Goal: Task Accomplishment & Management: Manage account settings

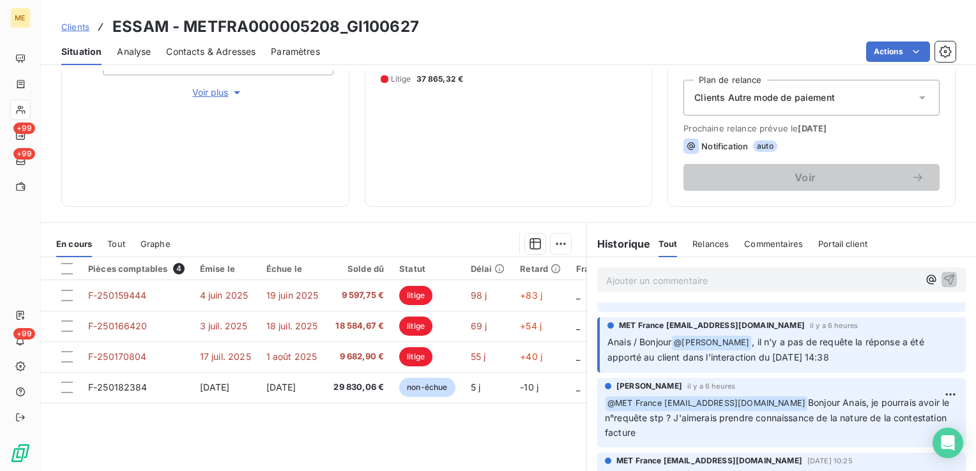
scroll to position [270, 0]
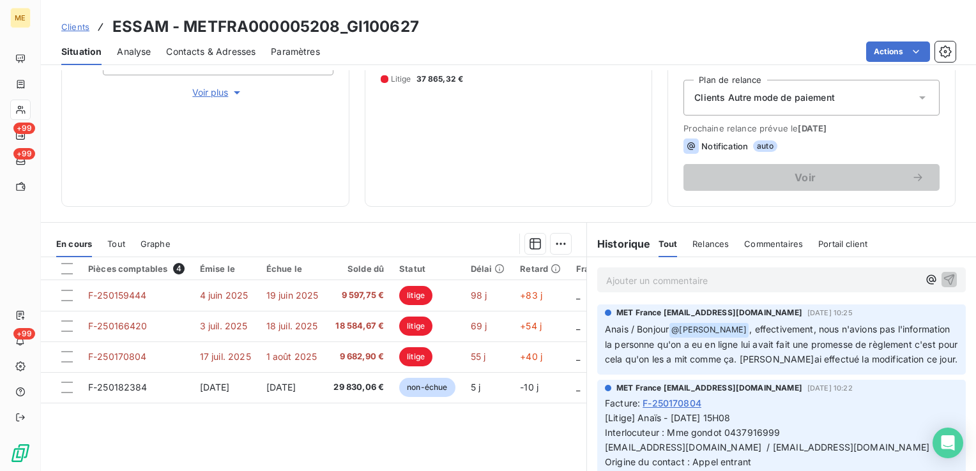
click at [80, 27] on span "Clients" at bounding box center [75, 27] width 28 height 10
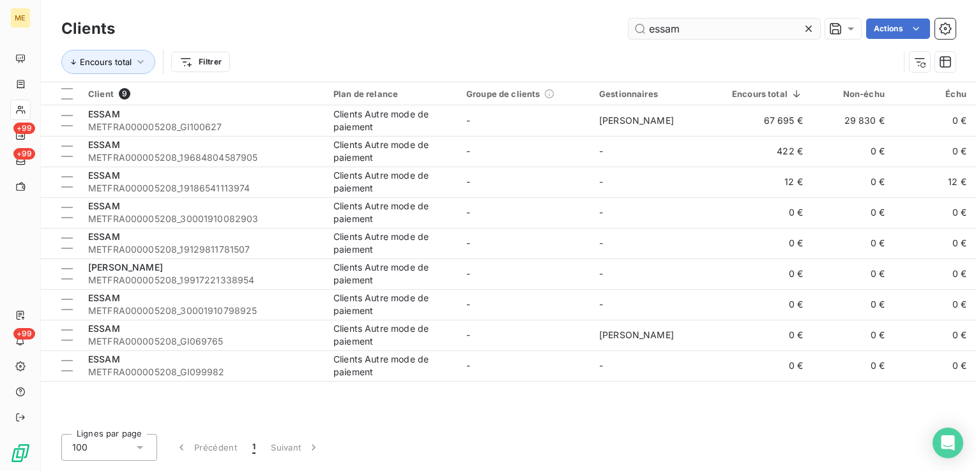
click at [707, 36] on input "essam" at bounding box center [724, 29] width 192 height 20
type input "6037368"
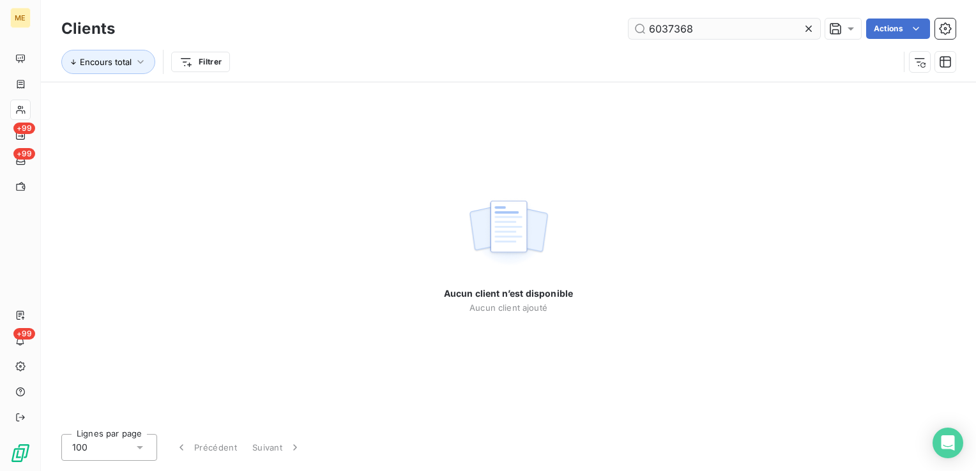
click at [707, 36] on input "6037368" at bounding box center [724, 29] width 192 height 20
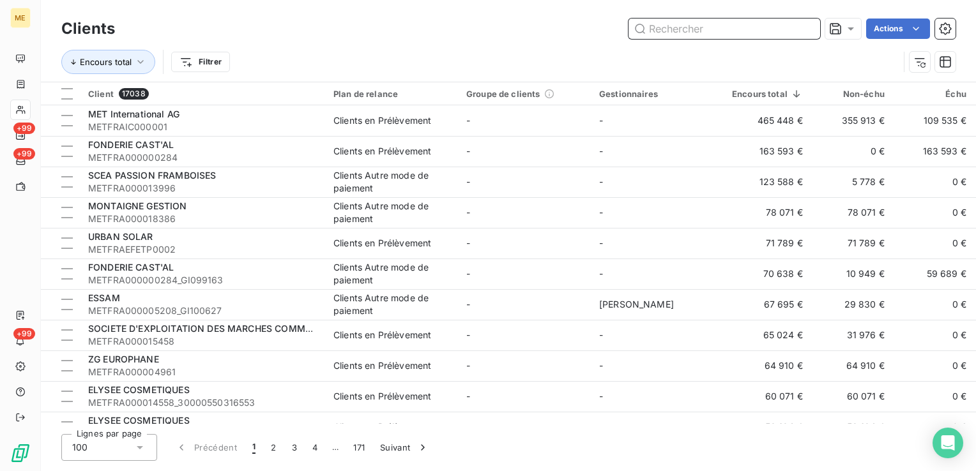
click at [740, 27] on input "text" at bounding box center [724, 29] width 192 height 20
paste input "25991606303080"
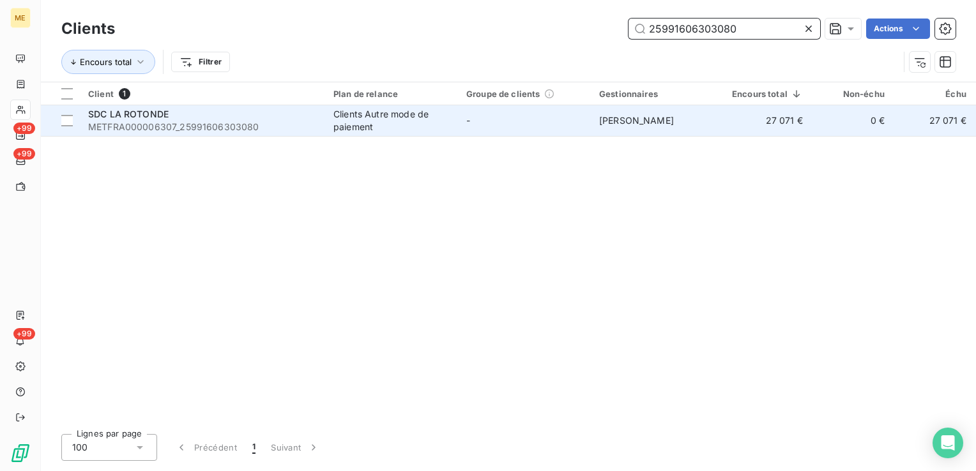
type input "25991606303080"
click at [259, 122] on span "METFRA000006307_25991606303080" at bounding box center [203, 127] width 230 height 13
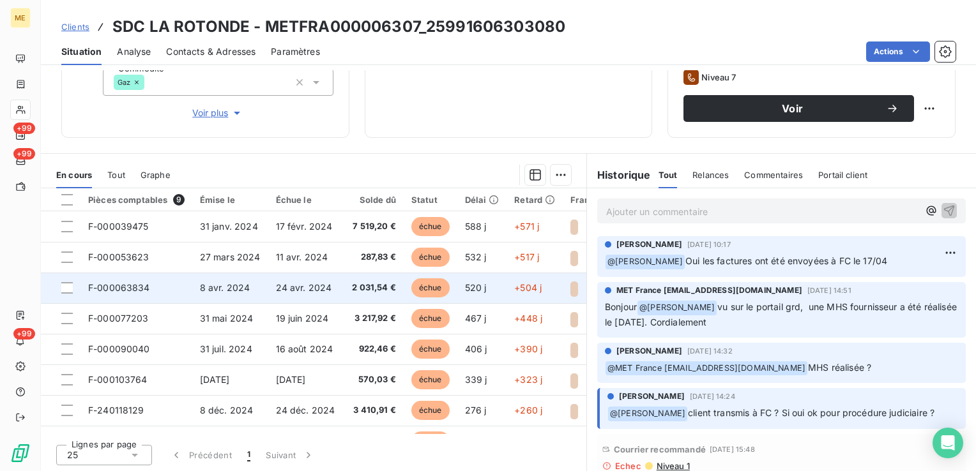
scroll to position [58, 0]
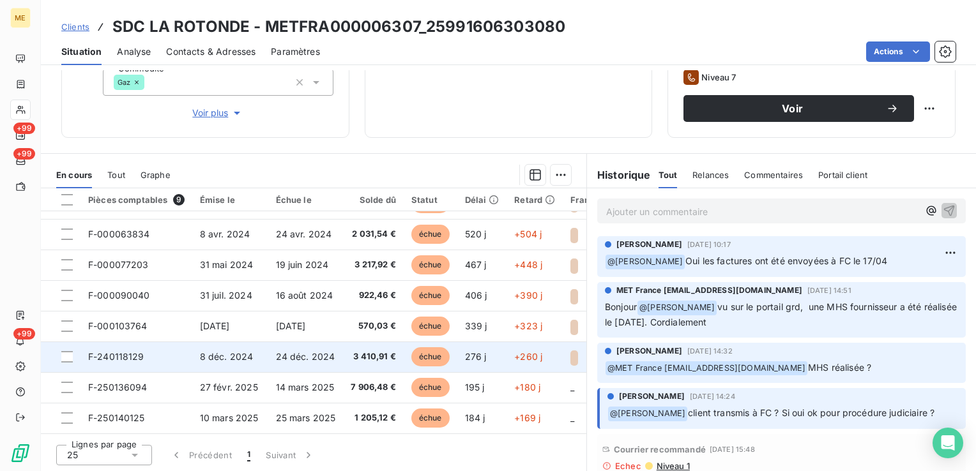
click at [452, 349] on td "échue" at bounding box center [431, 357] width 54 height 31
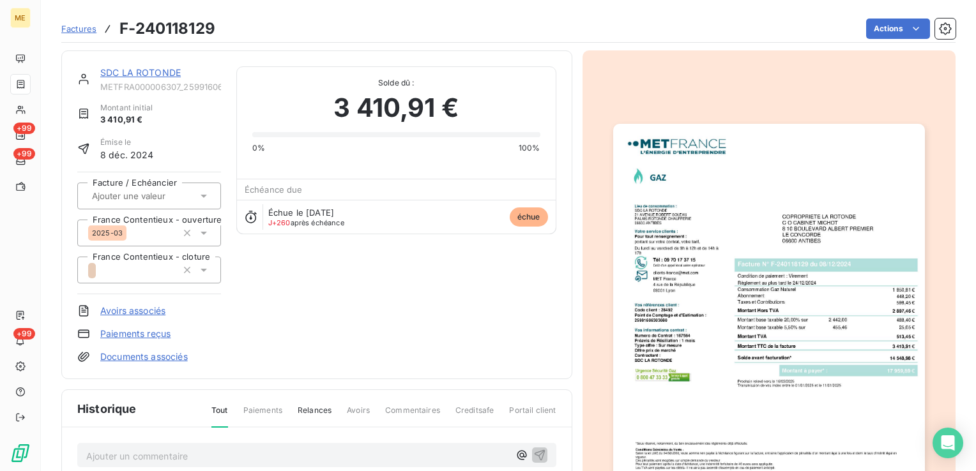
scroll to position [64, 0]
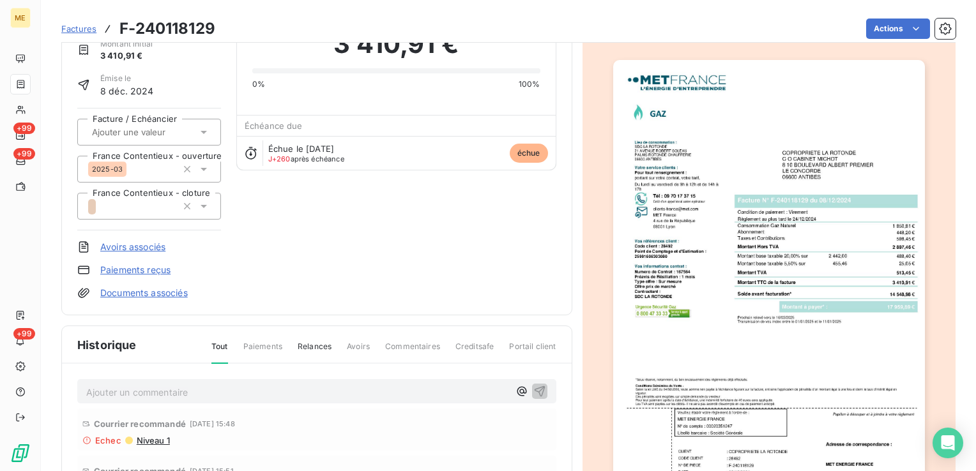
click at [761, 228] on img "button" at bounding box center [769, 280] width 312 height 441
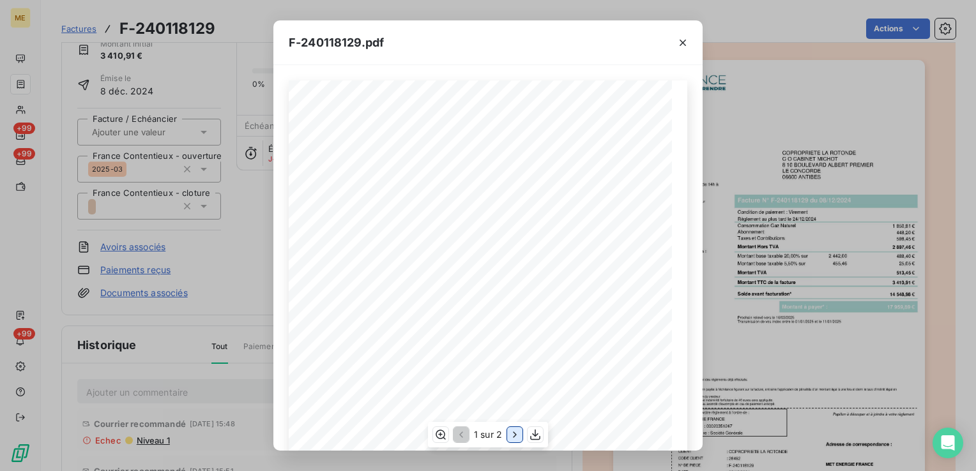
click at [508, 439] on button "button" at bounding box center [514, 434] width 15 height 15
click at [388, 229] on div "Détail de votre facture : Document à conserver 10 ans Numéro F-240118129 Vos ré…" at bounding box center [488, 351] width 399 height 542
click at [682, 48] on icon "button" at bounding box center [682, 42] width 13 height 13
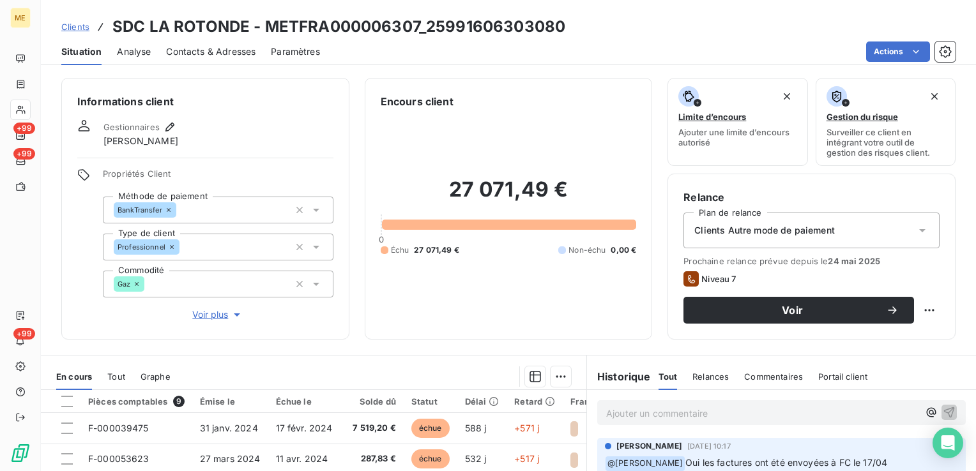
scroll to position [128, 0]
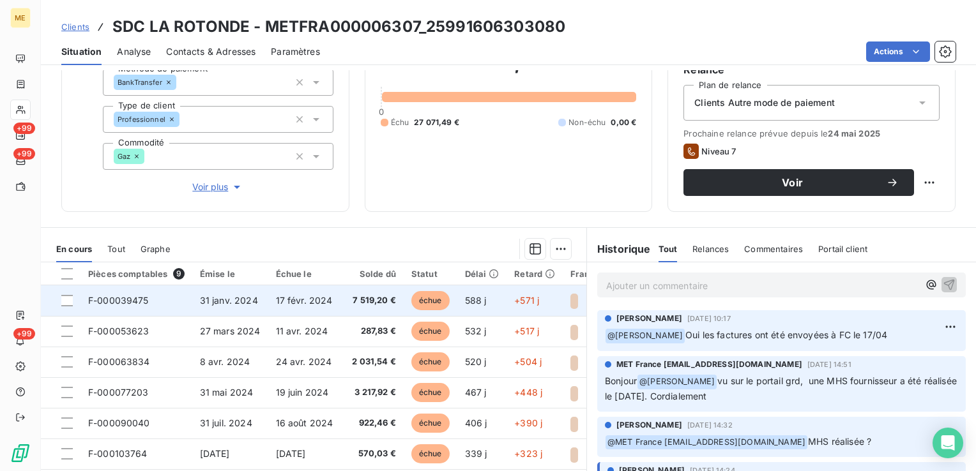
click at [353, 296] on span "7 519,20 €" at bounding box center [373, 300] width 45 height 13
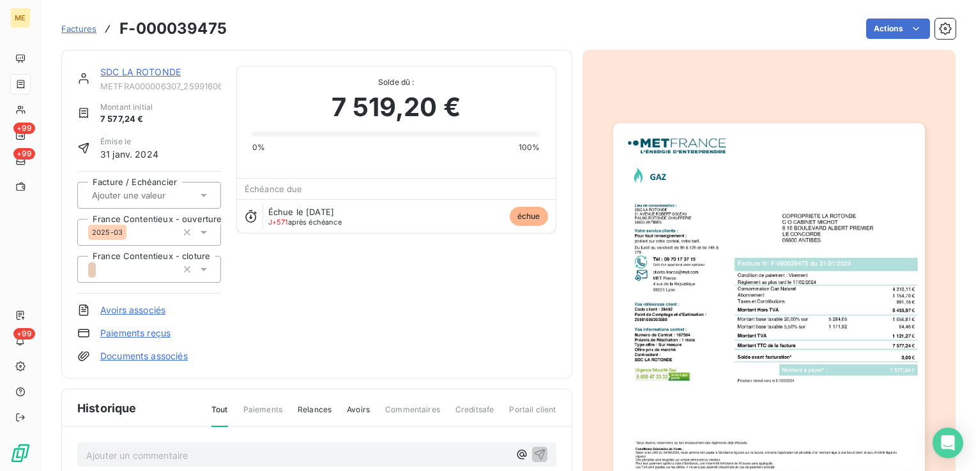
click at [749, 285] on img "button" at bounding box center [769, 343] width 312 height 441
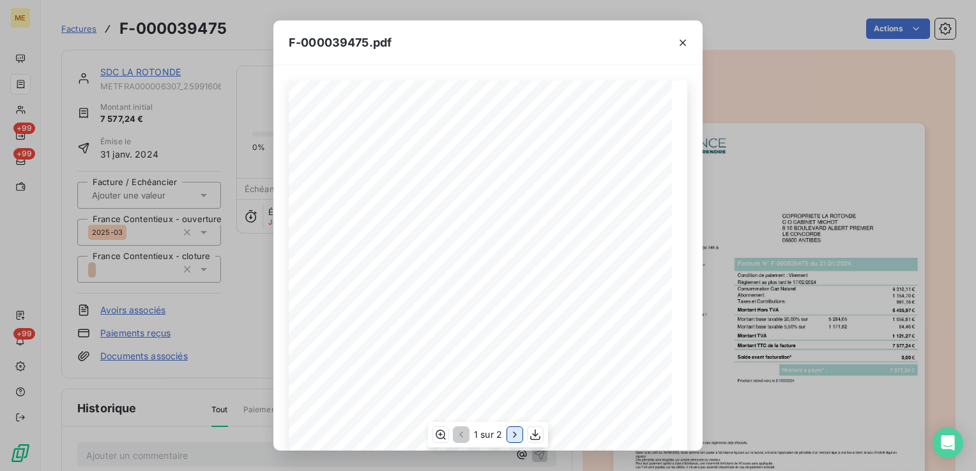
click at [510, 438] on icon "button" at bounding box center [514, 435] width 13 height 13
click at [682, 45] on icon "button" at bounding box center [682, 42] width 13 height 13
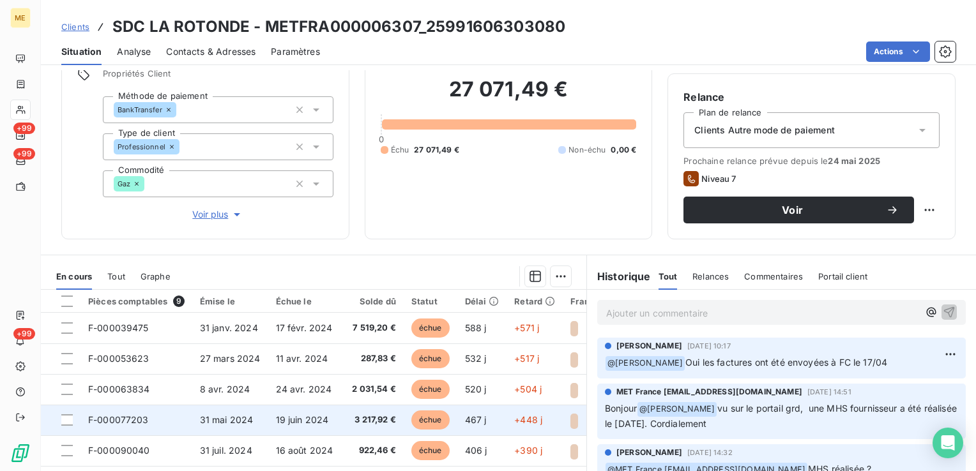
scroll to position [128, 0]
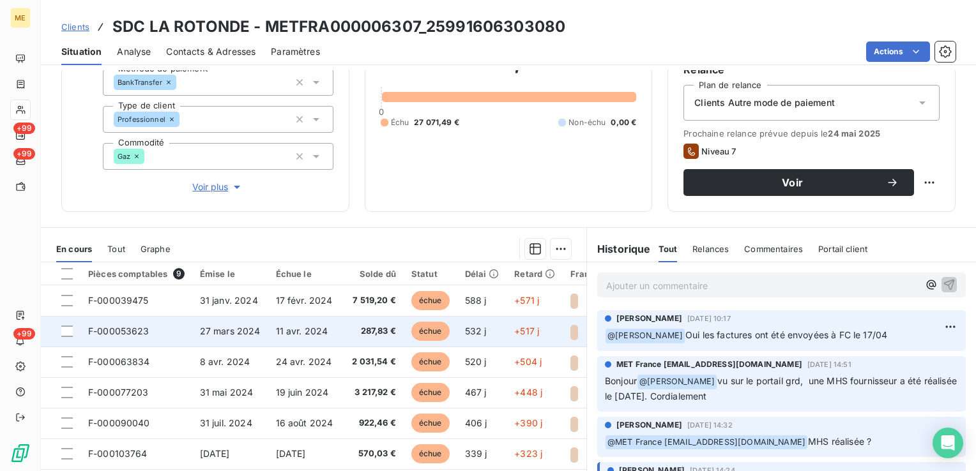
click at [279, 338] on td "11 avr. 2024" at bounding box center [305, 331] width 75 height 31
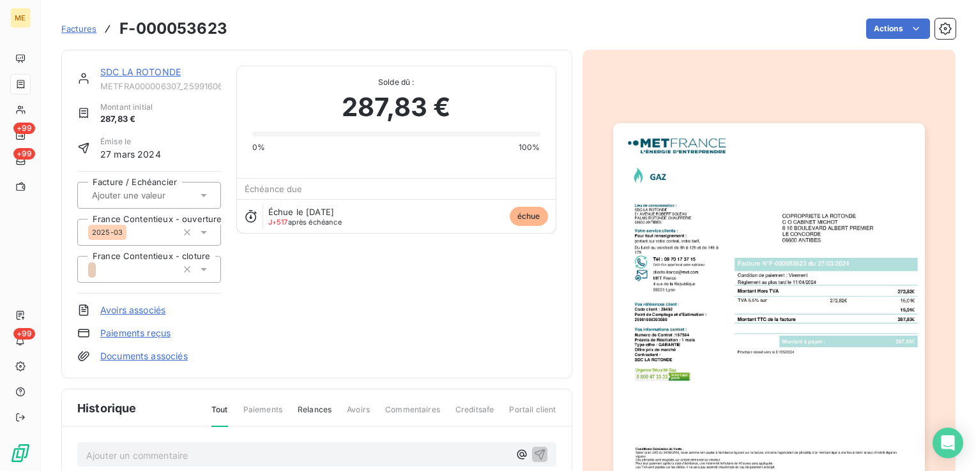
click at [669, 321] on img "button" at bounding box center [769, 343] width 312 height 441
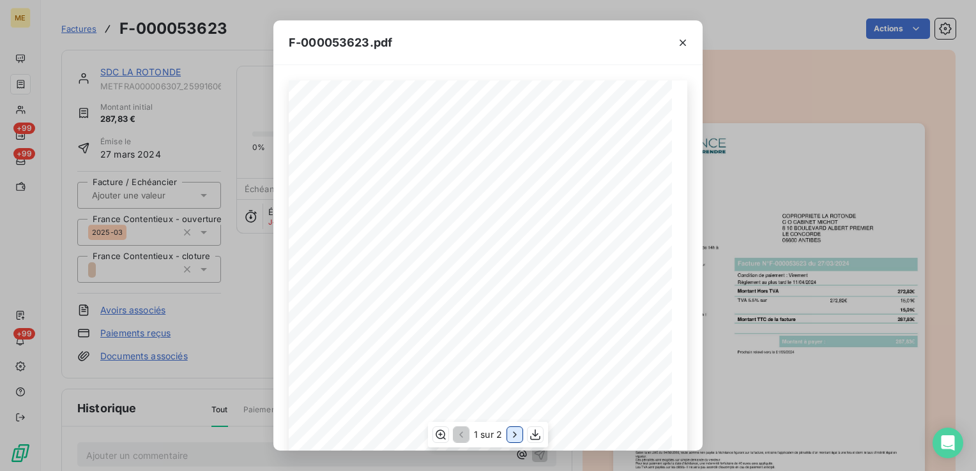
click at [511, 436] on icon "button" at bounding box center [514, 435] width 13 height 13
click at [464, 436] on icon "button" at bounding box center [459, 435] width 13 height 13
click at [514, 439] on icon "button" at bounding box center [514, 435] width 13 height 13
click at [690, 38] on button "button" at bounding box center [683, 43] width 20 height 20
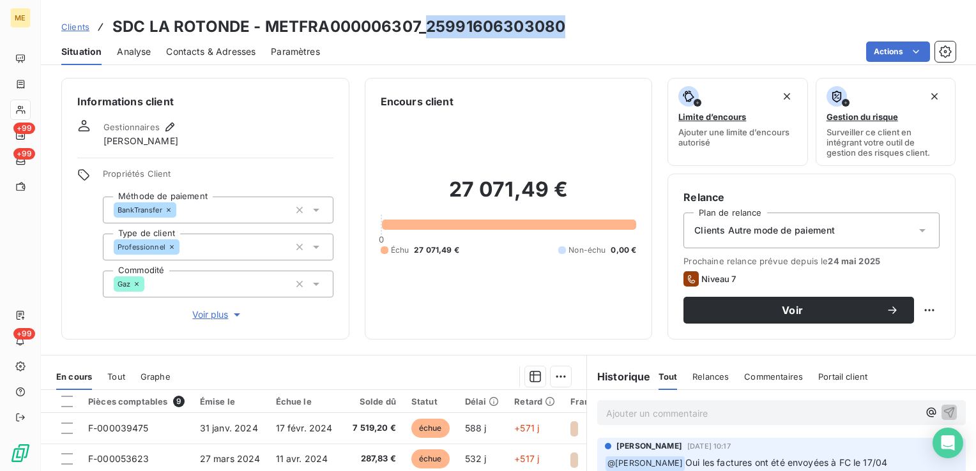
drag, startPoint x: 586, startPoint y: 26, endPoint x: 423, endPoint y: 27, distance: 162.9
click at [423, 27] on div "Clients SDC LA ROTONDE - METFRA000006307_25991606303080" at bounding box center [508, 26] width 935 height 23
copy h3 "25991606303080"
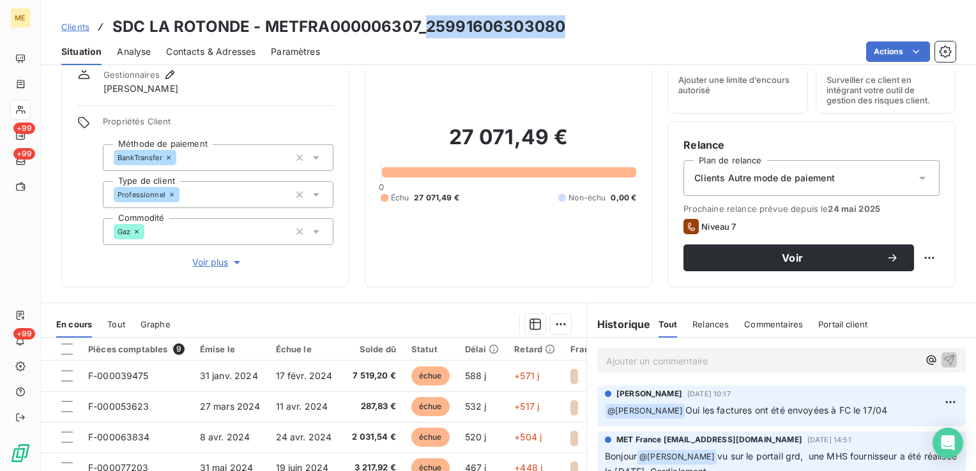
scroll to position [128, 0]
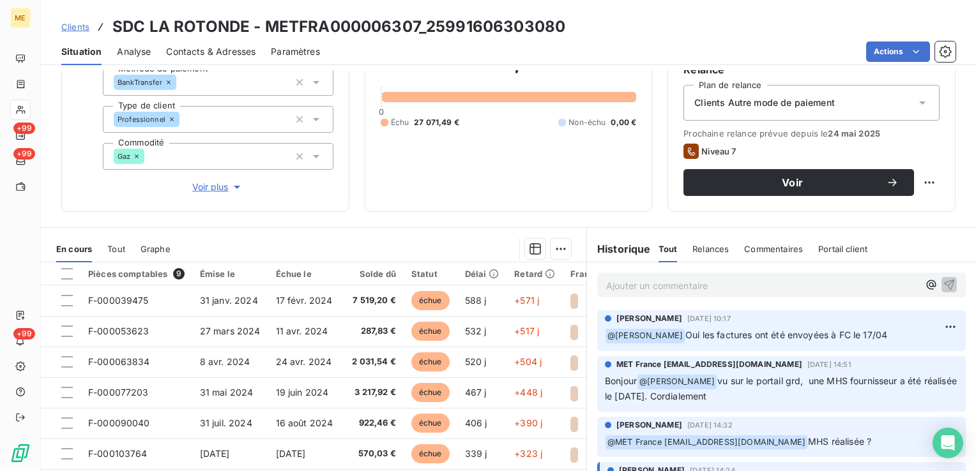
click at [674, 287] on p "Ajouter un commentaire ﻿" at bounding box center [762, 286] width 312 height 16
click at [674, 287] on p "Dem" at bounding box center [762, 285] width 312 height 15
drag, startPoint x: 674, startPoint y: 287, endPoint x: 594, endPoint y: 287, distance: 80.5
click at [597, 287] on div "Dem" at bounding box center [781, 285] width 369 height 24
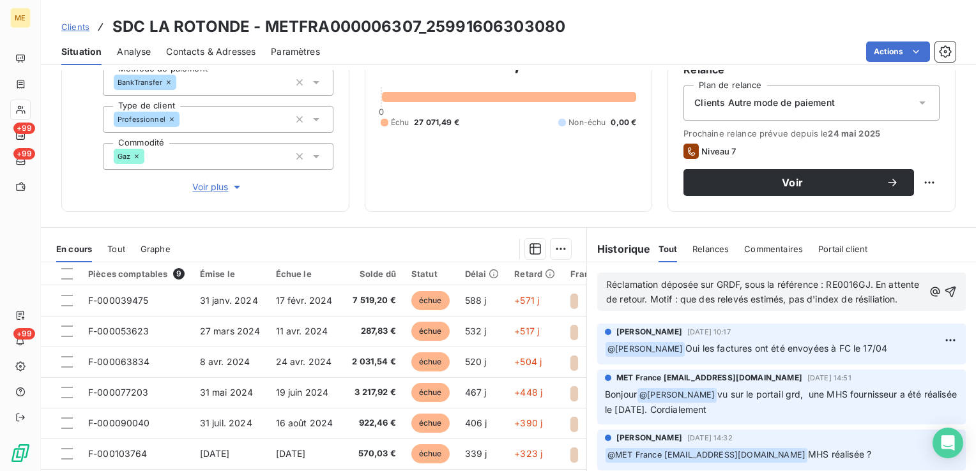
click at [838, 303] on span "Réclamation déposée sur GRDF, sous la référence : RE0016GJ. En attente de retou…" at bounding box center [764, 292] width 316 height 26
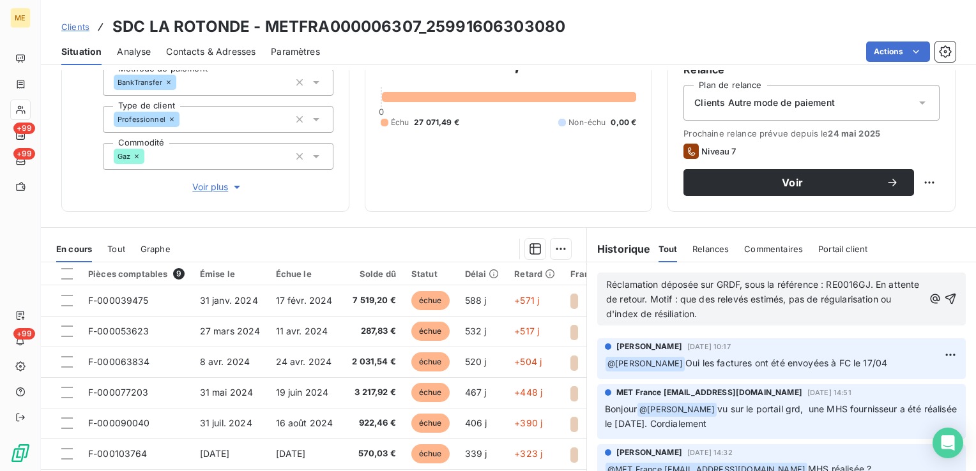
click at [819, 313] on p "Réclamation déposée sur GRDF, sous la référence : RE0016GJ. En attente de retou…" at bounding box center [764, 300] width 317 height 44
click at [944, 299] on icon "button" at bounding box center [950, 299] width 13 height 13
